Goal: Find specific page/section: Find specific page/section

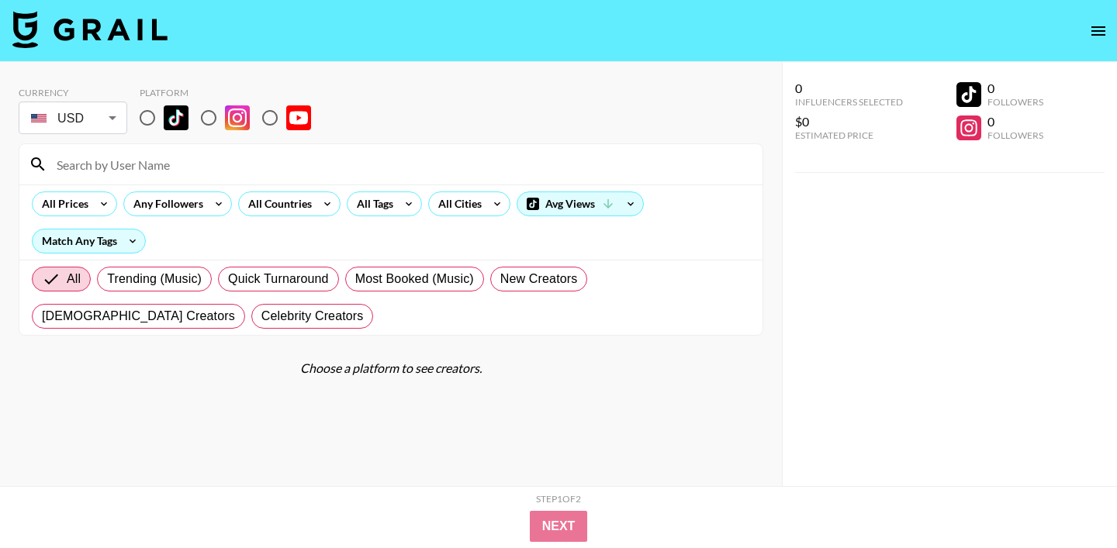
click at [186, 159] on input at bounding box center [400, 164] width 706 height 25
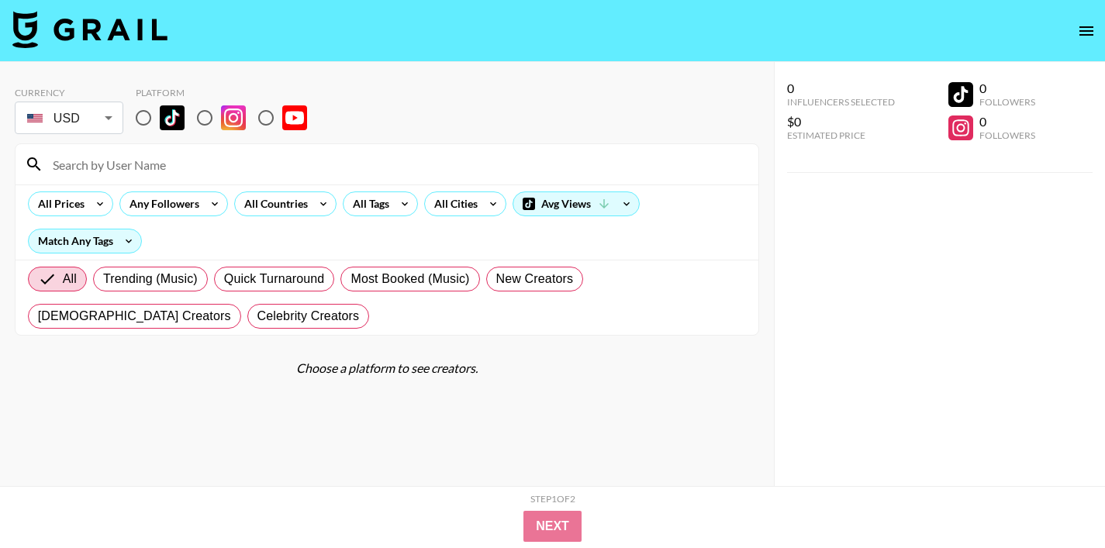
paste input "joslyn_12345678910"
type input "joslyn_12345678910"
drag, startPoint x: 191, startPoint y: 154, endPoint x: 97, endPoint y: 171, distance: 95.3
click at [97, 171] on input "joslyn_12345678910" at bounding box center [396, 164] width 706 height 25
click at [95, 169] on input "joslyn_12345678910" at bounding box center [396, 164] width 706 height 25
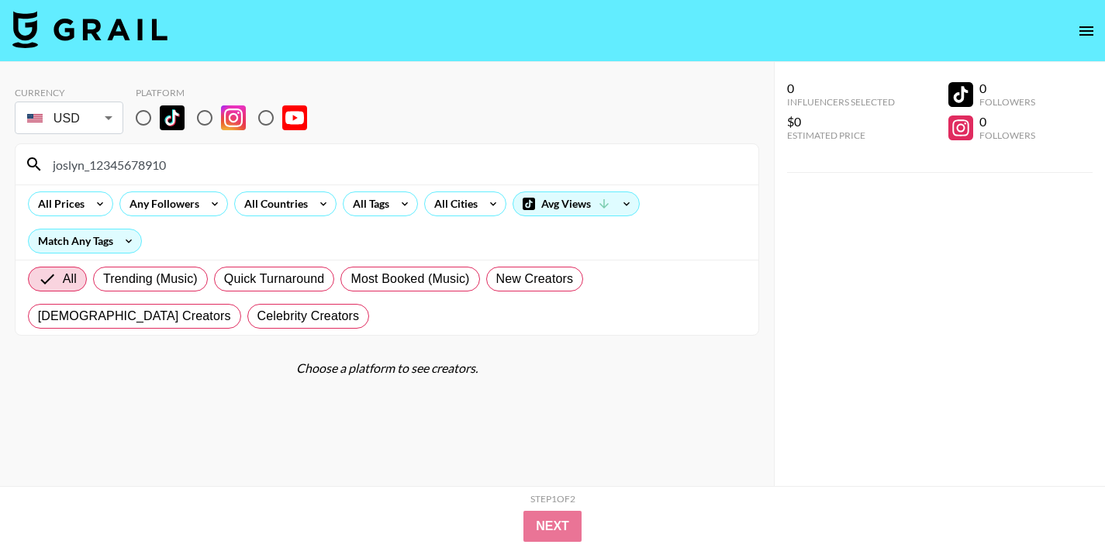
click at [146, 122] on input "radio" at bounding box center [143, 118] width 33 height 33
radio input "true"
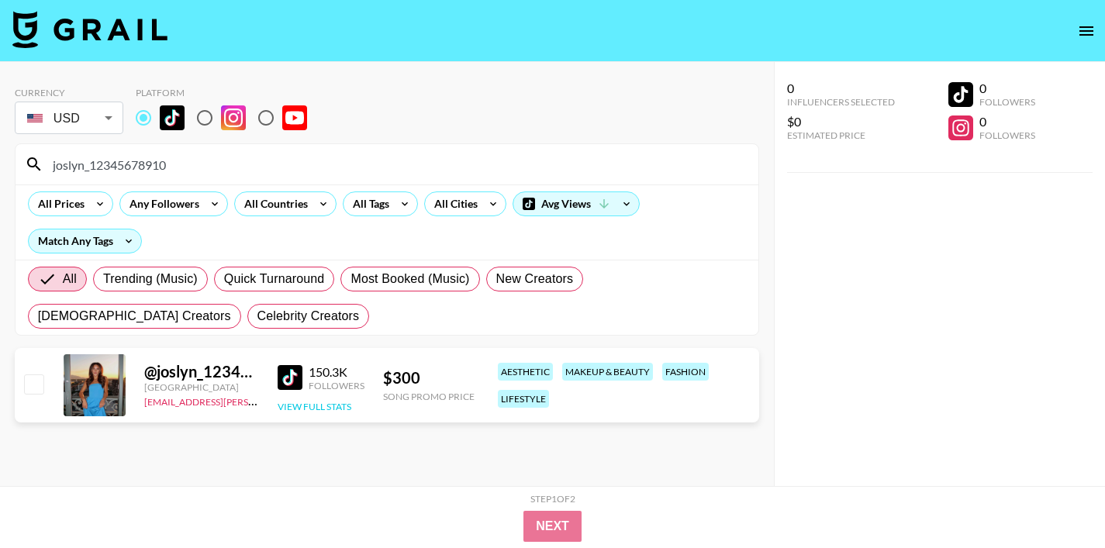
click at [310, 406] on button "View Full Stats" at bounding box center [315, 407] width 74 height 12
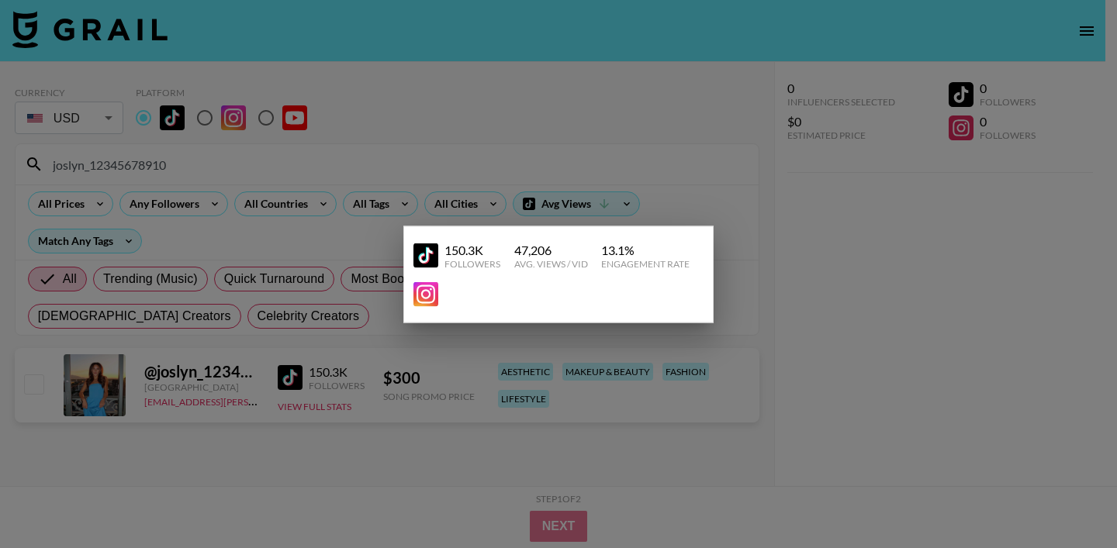
click at [428, 291] on img at bounding box center [425, 294] width 25 height 25
